Goal: Task Accomplishment & Management: Use online tool/utility

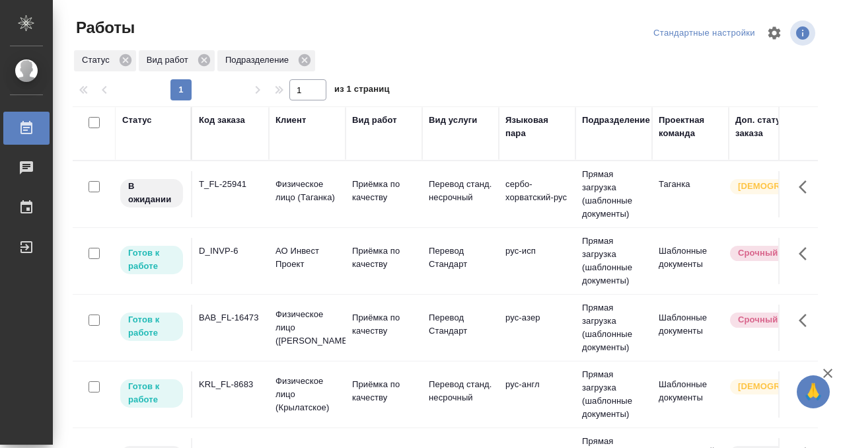
click at [238, 198] on td "T_FL-25941" at bounding box center [230, 194] width 77 height 46
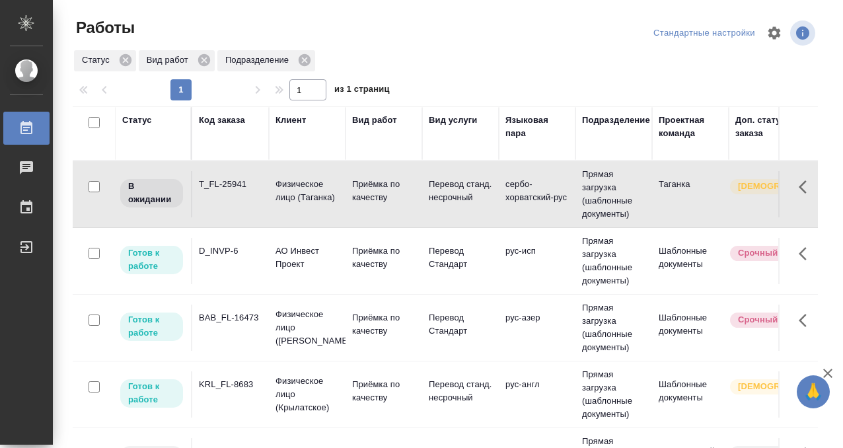
click at [136, 120] on div "Статус" at bounding box center [137, 120] width 30 height 13
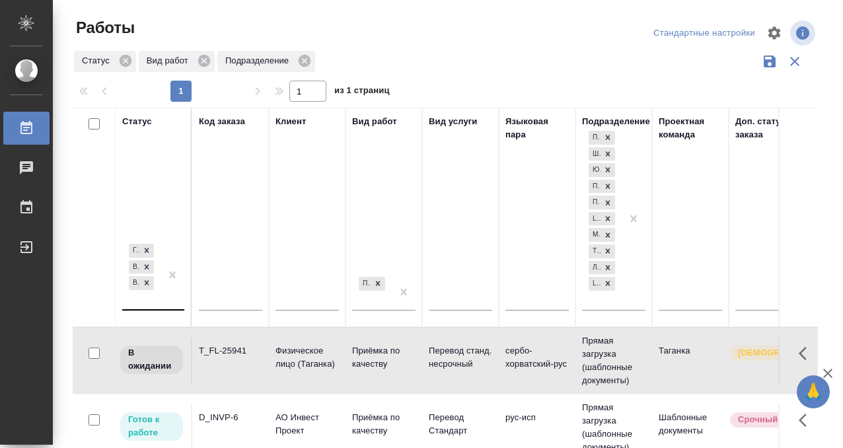
click at [142, 299] on div "Готов к работе В работе В ожидании" at bounding box center [141, 275] width 38 height 68
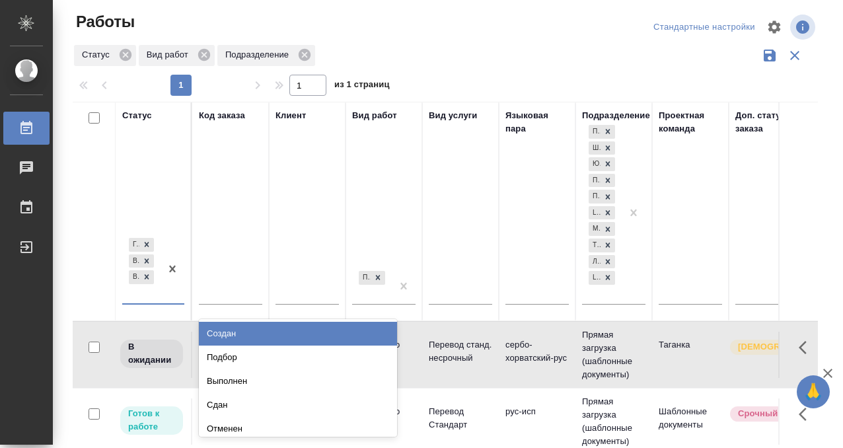
scroll to position [7, 0]
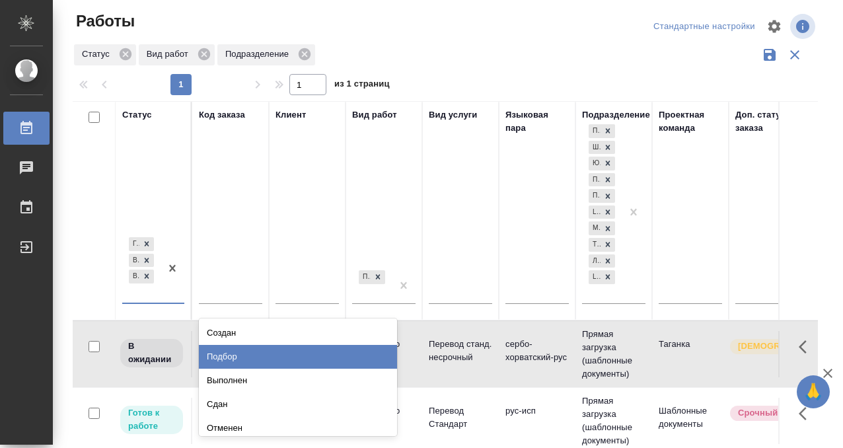
click at [231, 361] on div "Подбор" at bounding box center [298, 357] width 198 height 24
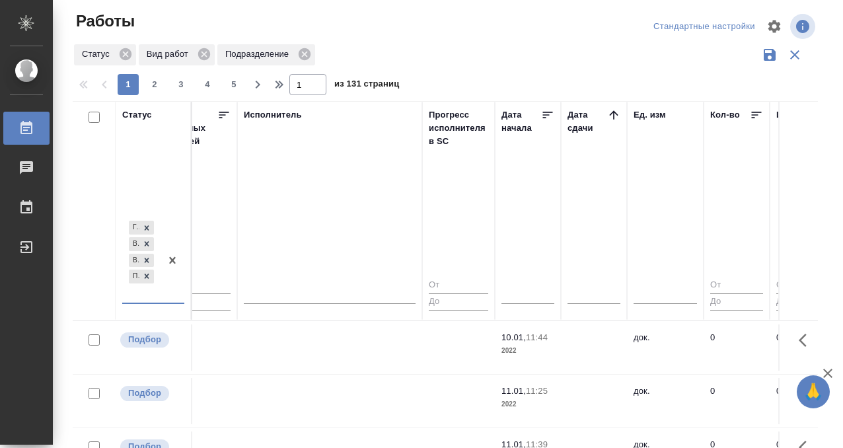
scroll to position [0, 830]
click at [613, 111] on icon at bounding box center [617, 114] width 13 height 13
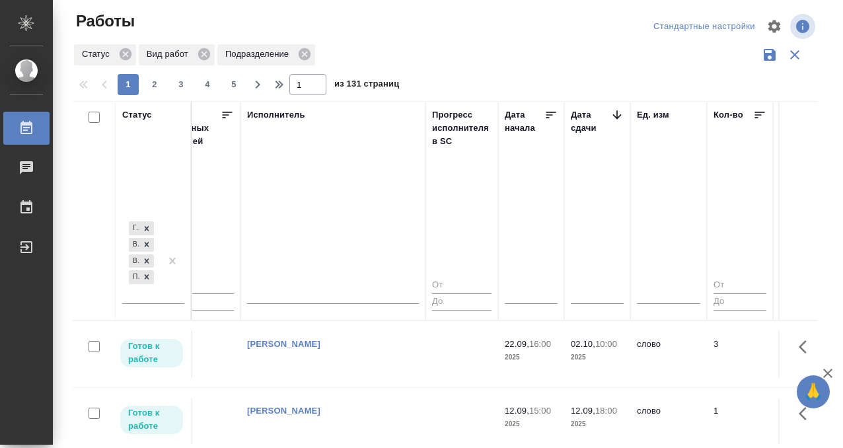
scroll to position [463, 830]
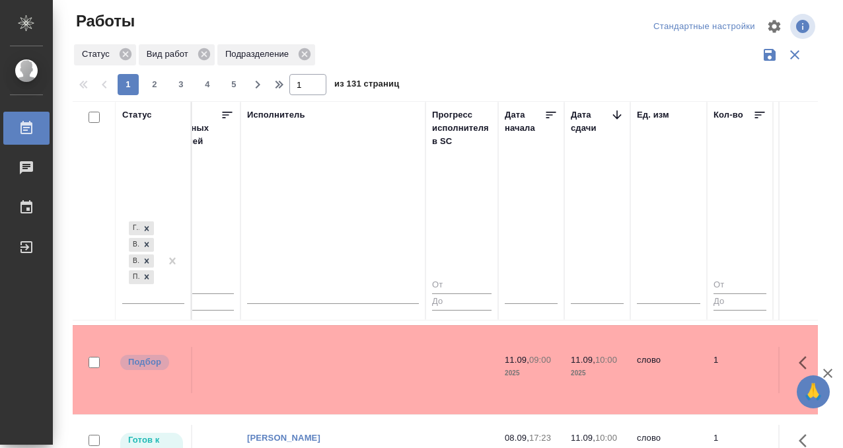
click at [377, 366] on td at bounding box center [333, 370] width 185 height 46
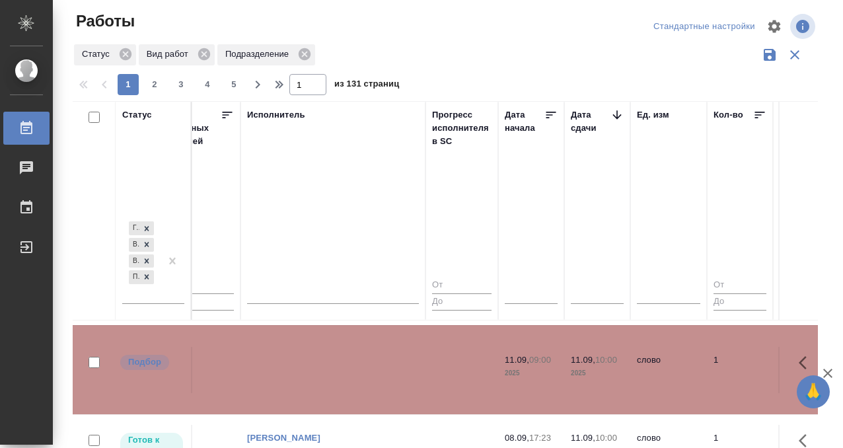
click at [377, 366] on td at bounding box center [333, 370] width 185 height 46
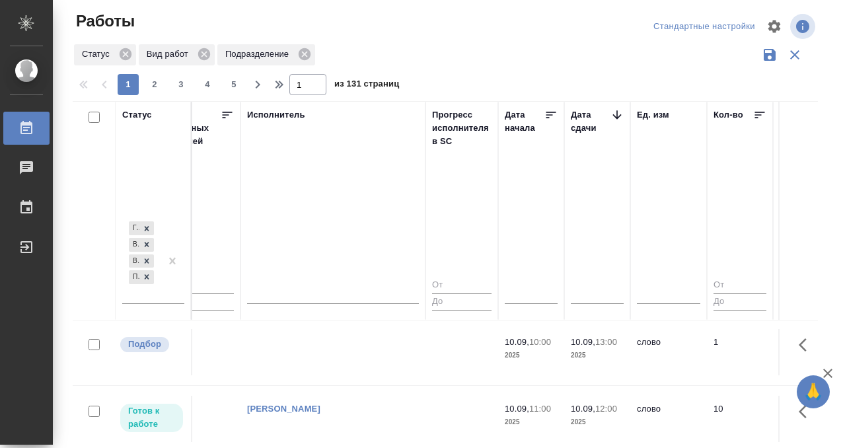
scroll to position [1061, 830]
click at [315, 352] on td at bounding box center [333, 353] width 185 height 46
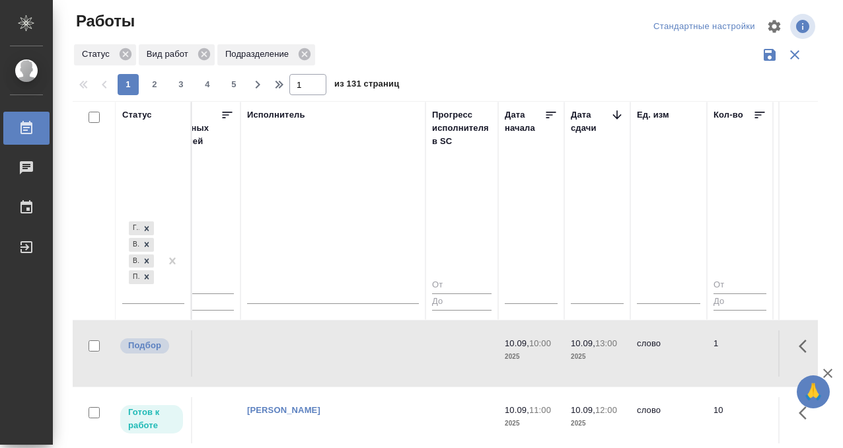
click at [315, 352] on td at bounding box center [333, 353] width 185 height 46
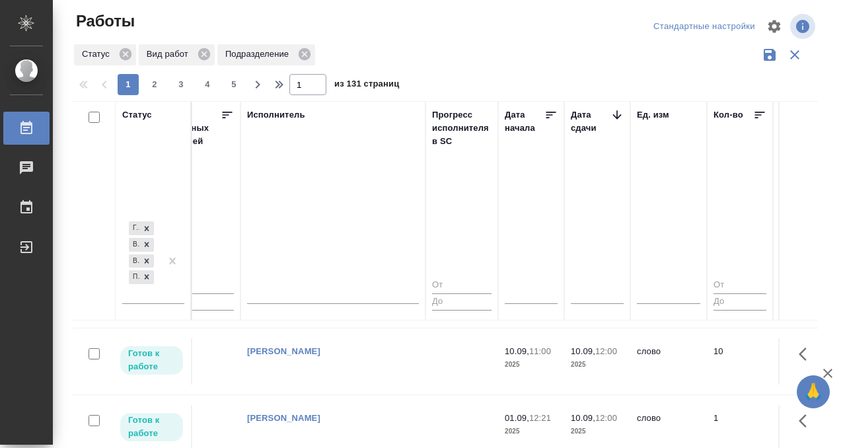
scroll to position [1311, 830]
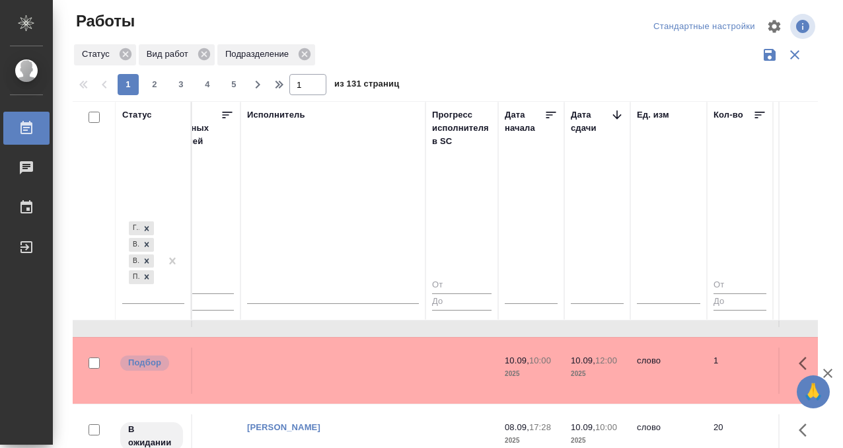
click at [327, 369] on td at bounding box center [333, 371] width 185 height 46
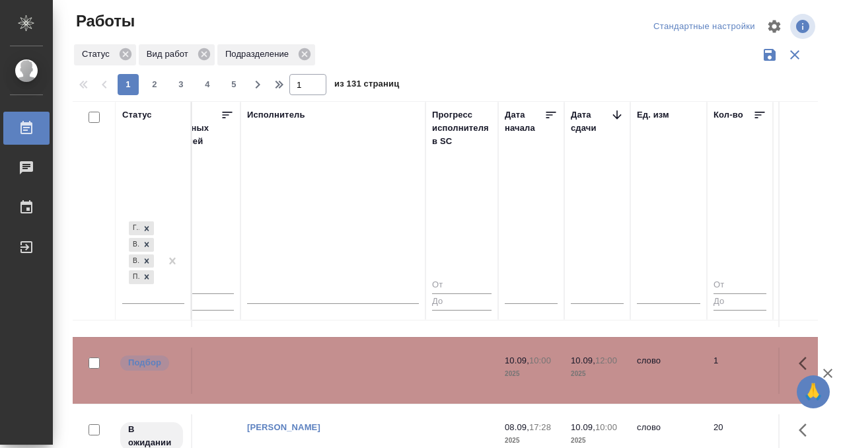
click at [22, 133] on div "Работы" at bounding box center [9, 128] width 33 height 20
click at [30, 132] on icon at bounding box center [27, 128] width 16 height 16
click at [33, 130] on icon at bounding box center [27, 128] width 16 height 16
click at [30, 123] on icon at bounding box center [26, 127] width 12 height 13
click at [34, 128] on icon at bounding box center [27, 128] width 16 height 16
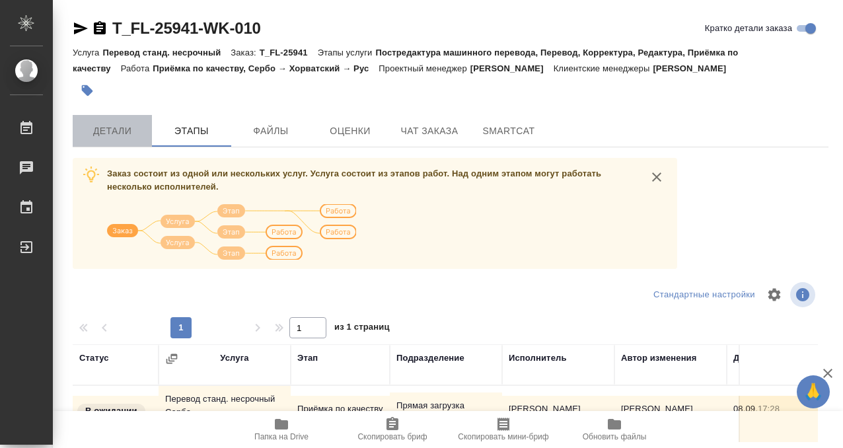
click at [116, 134] on span "Детали" at bounding box center [112, 131] width 63 height 17
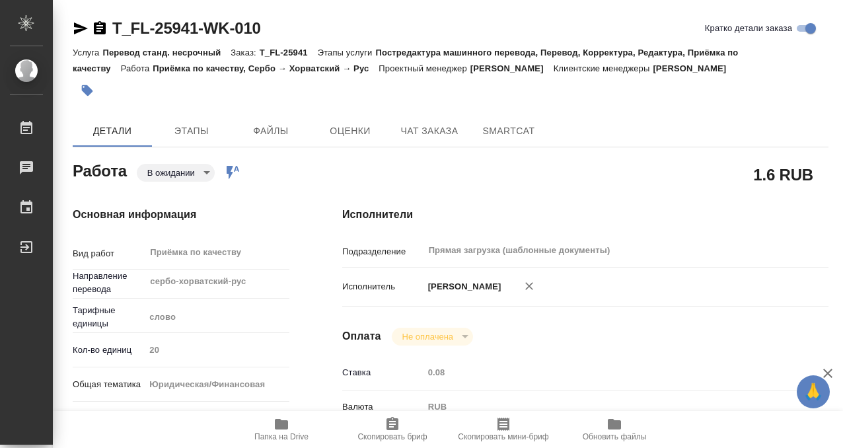
type textarea "x"
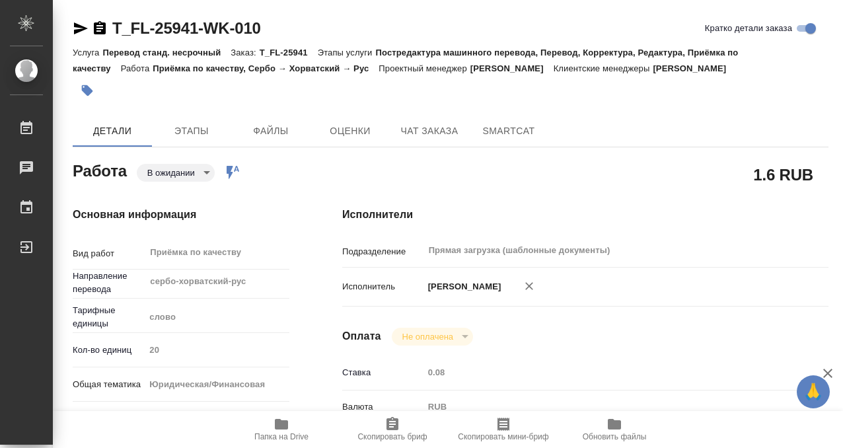
type textarea "x"
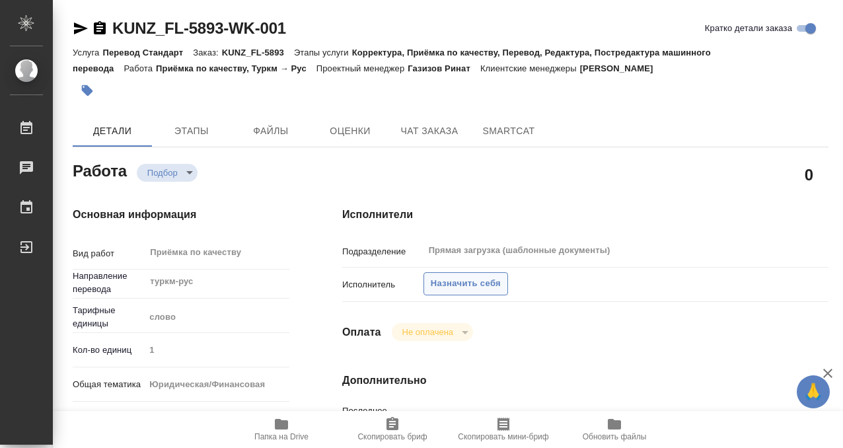
scroll to position [118, 0]
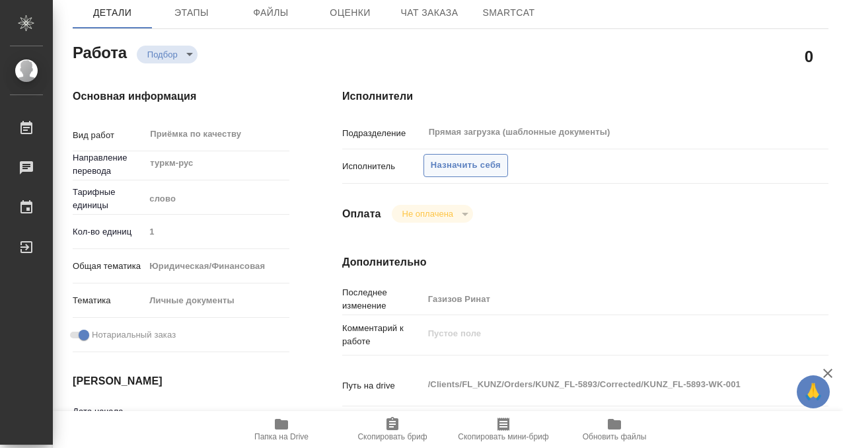
click at [474, 159] on span "Назначить себя" at bounding box center [466, 165] width 70 height 15
